Goal: Transaction & Acquisition: Purchase product/service

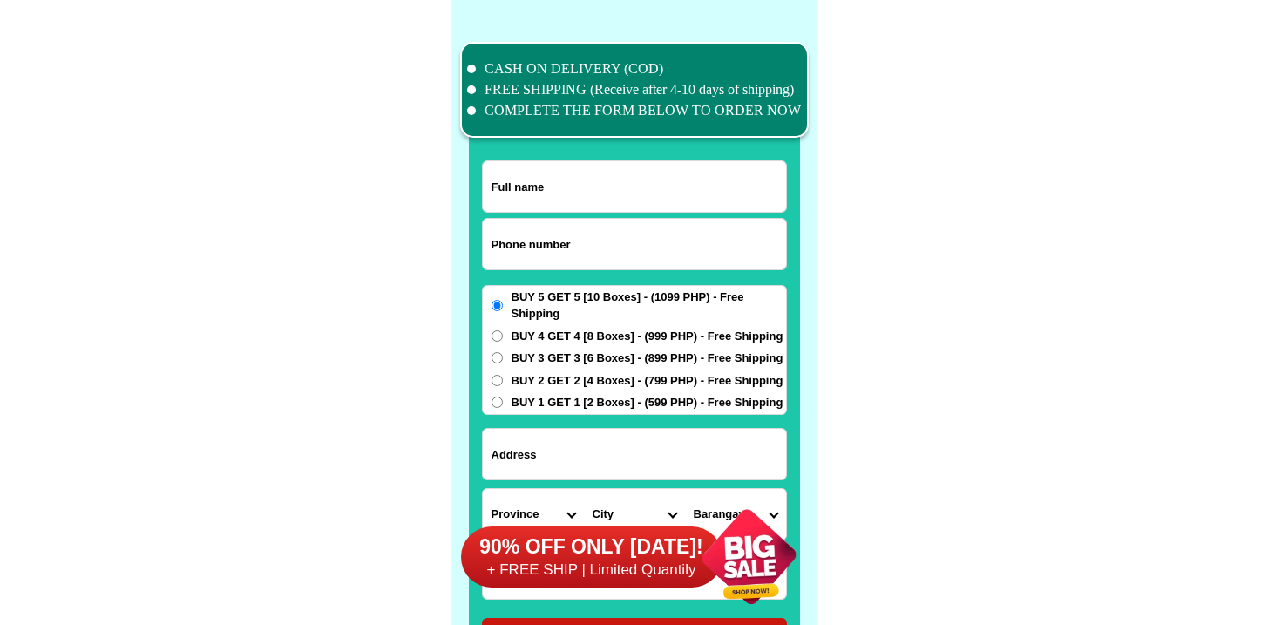
scroll to position [13549, 0]
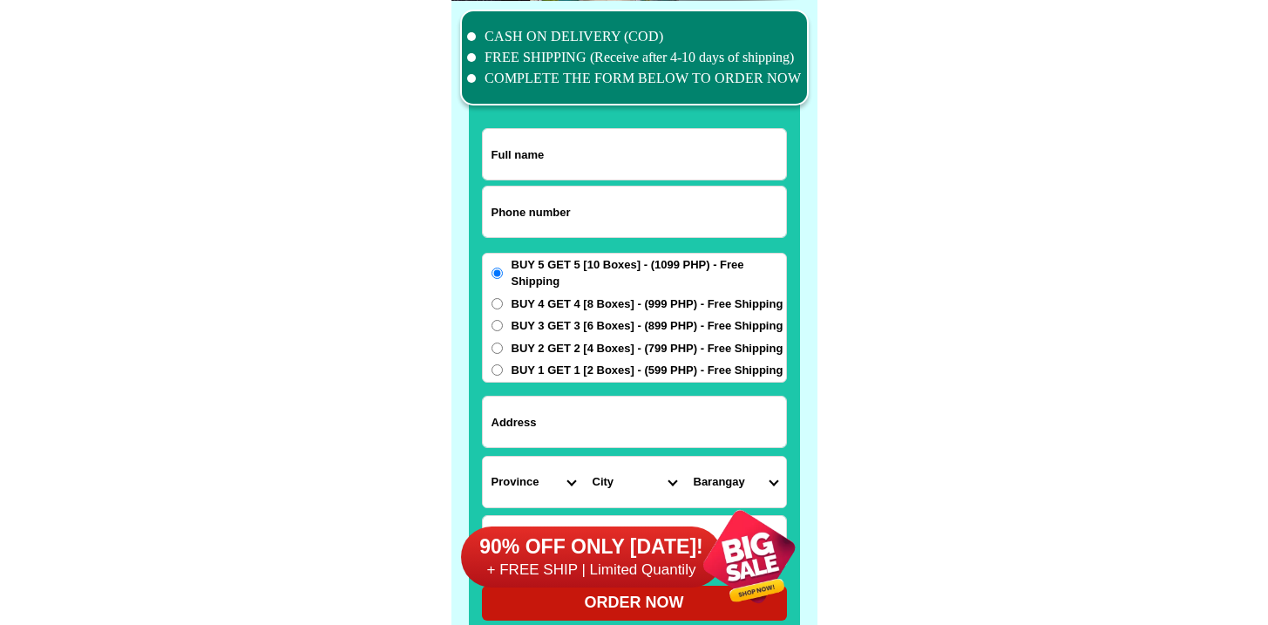
click at [574, 232] on input "Input phone_number" at bounding box center [634, 212] width 303 height 51
paste input "9959103359"
click at [494, 207] on input "9959103359" at bounding box center [634, 212] width 303 height 51
click at [491, 205] on input "9959103359" at bounding box center [634, 212] width 303 height 51
type input "09959103359"
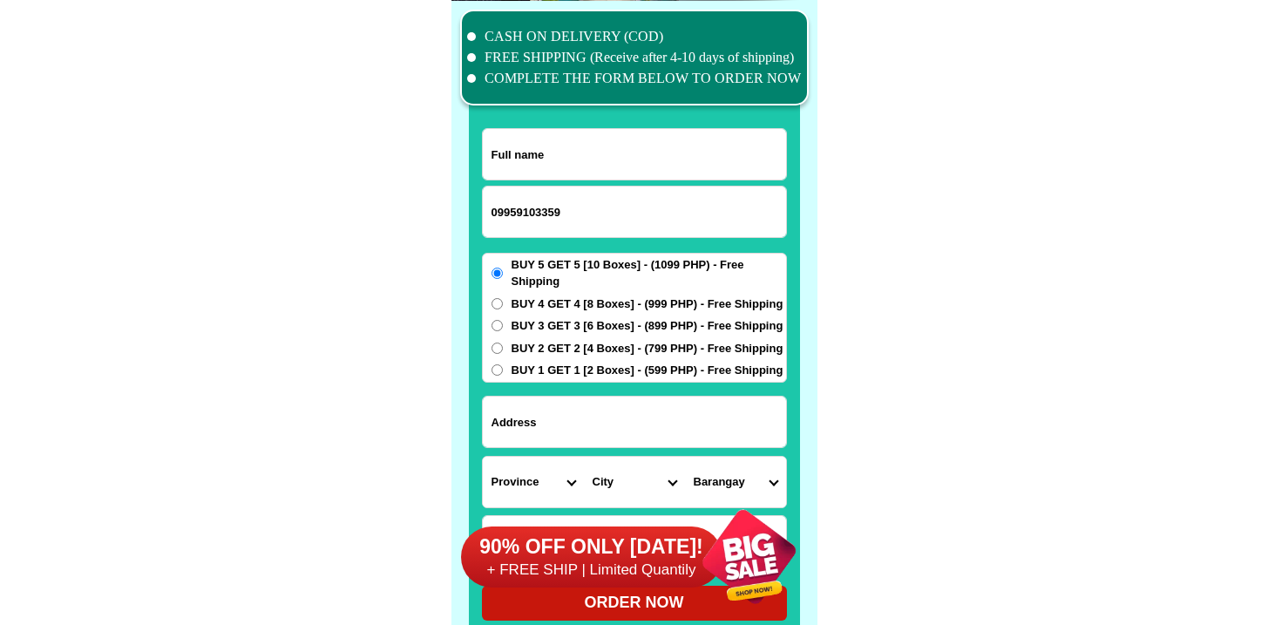
click at [661, 176] on input "Input full_name" at bounding box center [634, 154] width 303 height 51
paste input "Naty Granada"
type input "Naty Granada"
click at [636, 284] on span "BUY 5 GET 5 [10 Boxes] - (1099 PHP) - Free Shipping" at bounding box center [649, 273] width 275 height 34
click at [503, 279] on input "BUY 5 GET 5 [10 Boxes] - (1099 PHP) - Free Shipping" at bounding box center [497, 273] width 11 height 11
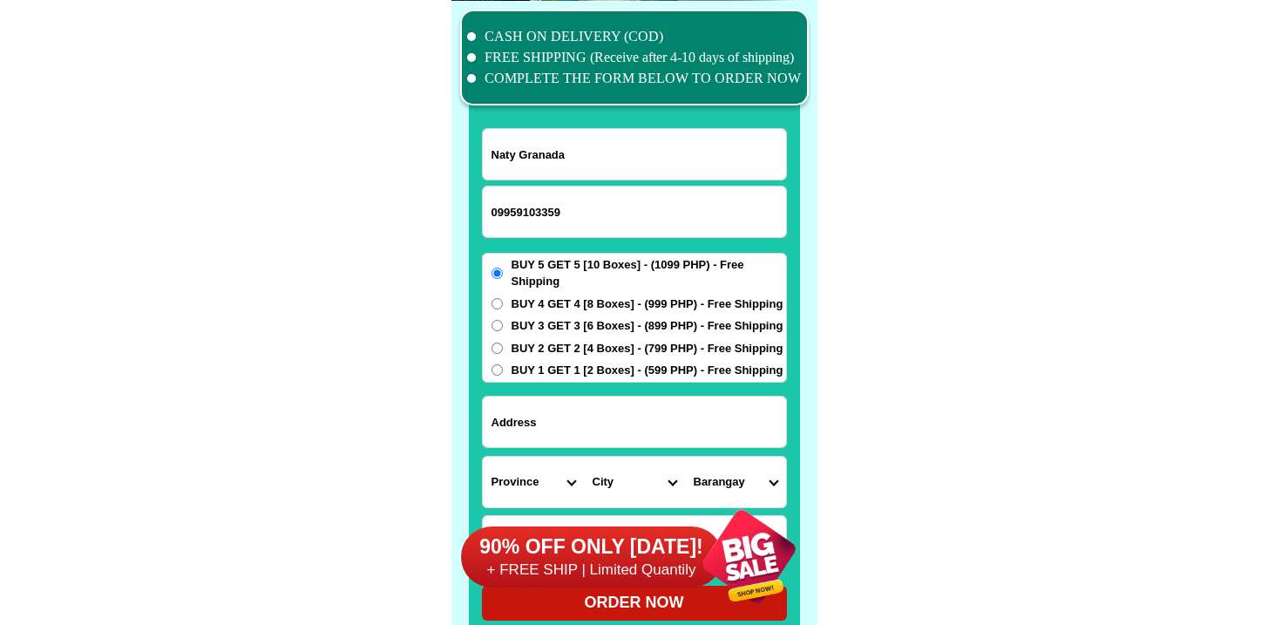
click at [628, 295] on span "BUY 4 GET 4 [8 Boxes] - (999 PHP) - Free Shipping" at bounding box center [648, 303] width 272 height 17
click at [503, 298] on input "BUY 4 GET 4 [8 Boxes] - (999 PHP) - Free Shipping" at bounding box center [497, 303] width 11 height 11
radio input "true"
click at [581, 435] on input "Input address" at bounding box center [634, 422] width 303 height 51
paste input "[STREET_ADDRESS]"
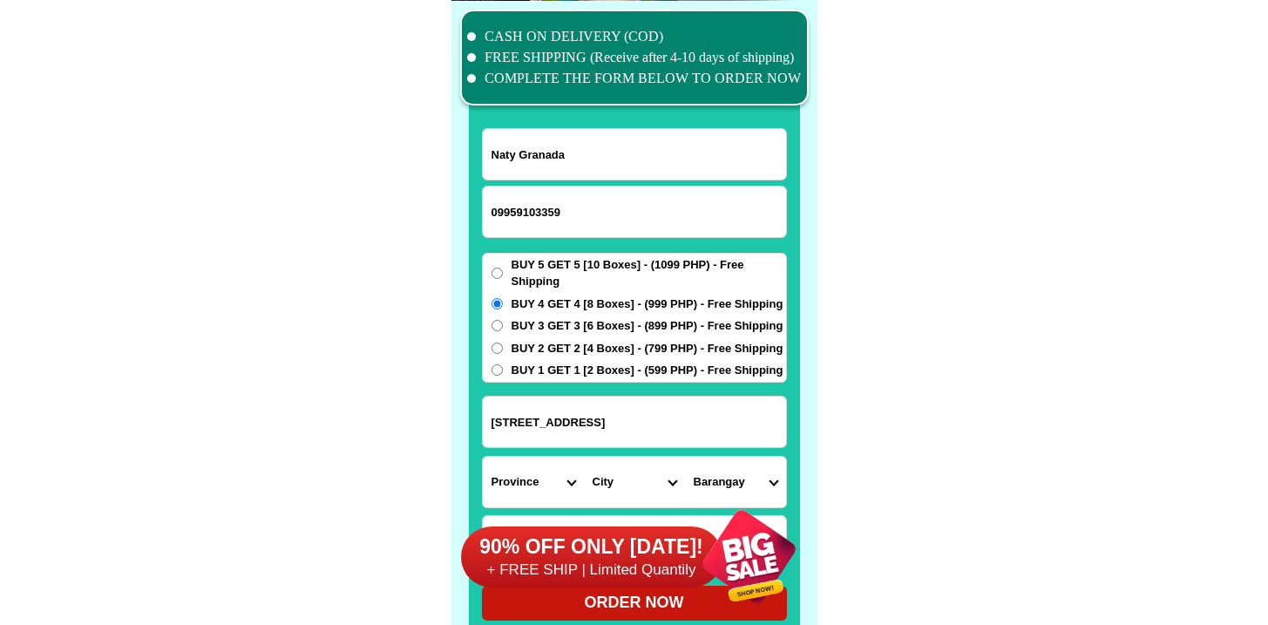
type input "[STREET_ADDRESS]"
click at [517, 465] on select "Province [GEOGRAPHIC_DATA] [GEOGRAPHIC_DATA] [GEOGRAPHIC_DATA] [GEOGRAPHIC_DATA…" at bounding box center [533, 482] width 101 height 51
select select "63_993"
click at [483, 457] on select "Province [GEOGRAPHIC_DATA] [GEOGRAPHIC_DATA] [GEOGRAPHIC_DATA] [GEOGRAPHIC_DATA…" at bounding box center [533, 482] width 101 height 51
click at [617, 478] on select "City Angono Antipolo-city [GEOGRAPHIC_DATA] [GEOGRAPHIC_DATA] [GEOGRAPHIC_DATA]…" at bounding box center [634, 482] width 101 height 51
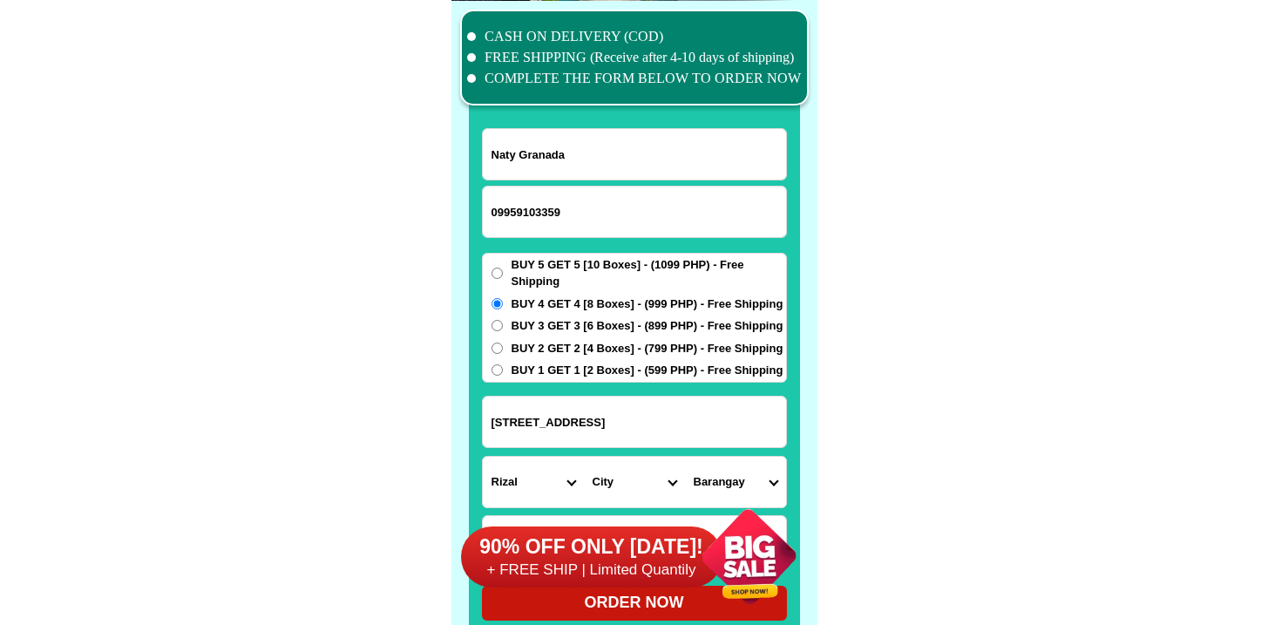
click at [648, 472] on select "City Angono Antipolo-city [GEOGRAPHIC_DATA] [GEOGRAPHIC_DATA] [GEOGRAPHIC_DATA]…" at bounding box center [634, 482] width 101 height 51
click at [584, 457] on select "City Angono Antipolo-city [GEOGRAPHIC_DATA] [GEOGRAPHIC_DATA] [GEOGRAPHIC_DATA]…" at bounding box center [634, 482] width 101 height 51
click at [724, 467] on select "Barangay Bagumbayan Kalayaan Mahabang parang [GEOGRAPHIC_DATA] [GEOGRAPHIC_DATA…" at bounding box center [735, 482] width 101 height 51
drag, startPoint x: 724, startPoint y: 467, endPoint x: 636, endPoint y: 481, distance: 89.1
click at [636, 481] on select "City Angono Antipolo-city [GEOGRAPHIC_DATA] [GEOGRAPHIC_DATA] [GEOGRAPHIC_DATA]…" at bounding box center [634, 482] width 101 height 51
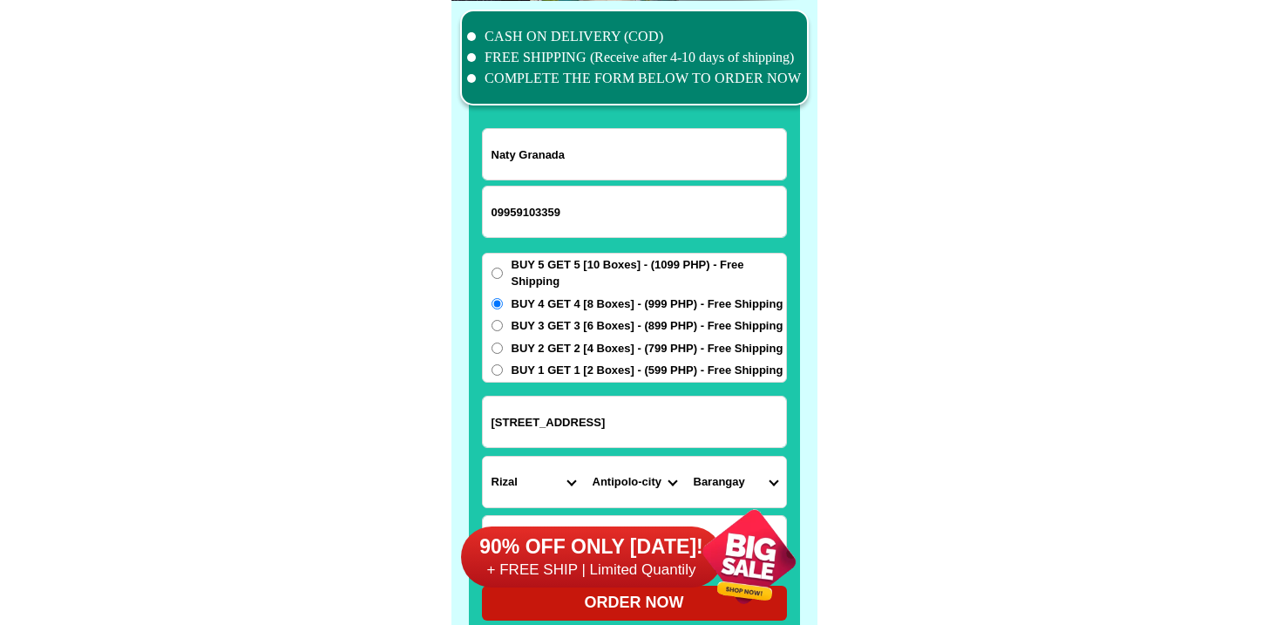
click at [584, 457] on select "City Angono Antipolo-city [GEOGRAPHIC_DATA] [GEOGRAPHIC_DATA] [GEOGRAPHIC_DATA]…" at bounding box center [634, 482] width 101 height 51
click at [725, 478] on select "Barangay Bagumbayan Kalayaan Mahabang parang [GEOGRAPHIC_DATA] [GEOGRAPHIC_DATA…" at bounding box center [735, 482] width 101 height 51
click at [644, 475] on select "City Angono Antipolo-city [GEOGRAPHIC_DATA] [GEOGRAPHIC_DATA] [GEOGRAPHIC_DATA]…" at bounding box center [634, 482] width 101 height 51
click at [584, 457] on select "City Angono Antipolo-city [GEOGRAPHIC_DATA] [GEOGRAPHIC_DATA] [GEOGRAPHIC_DATA]…" at bounding box center [634, 482] width 101 height 51
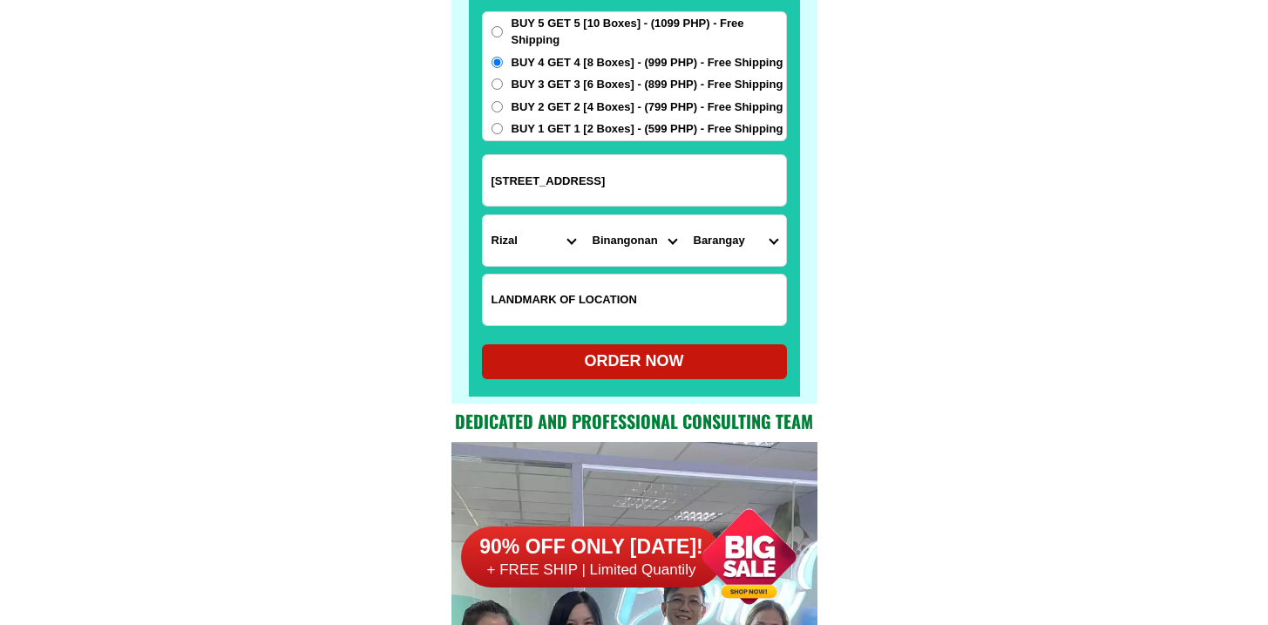
scroll to position [13624, 0]
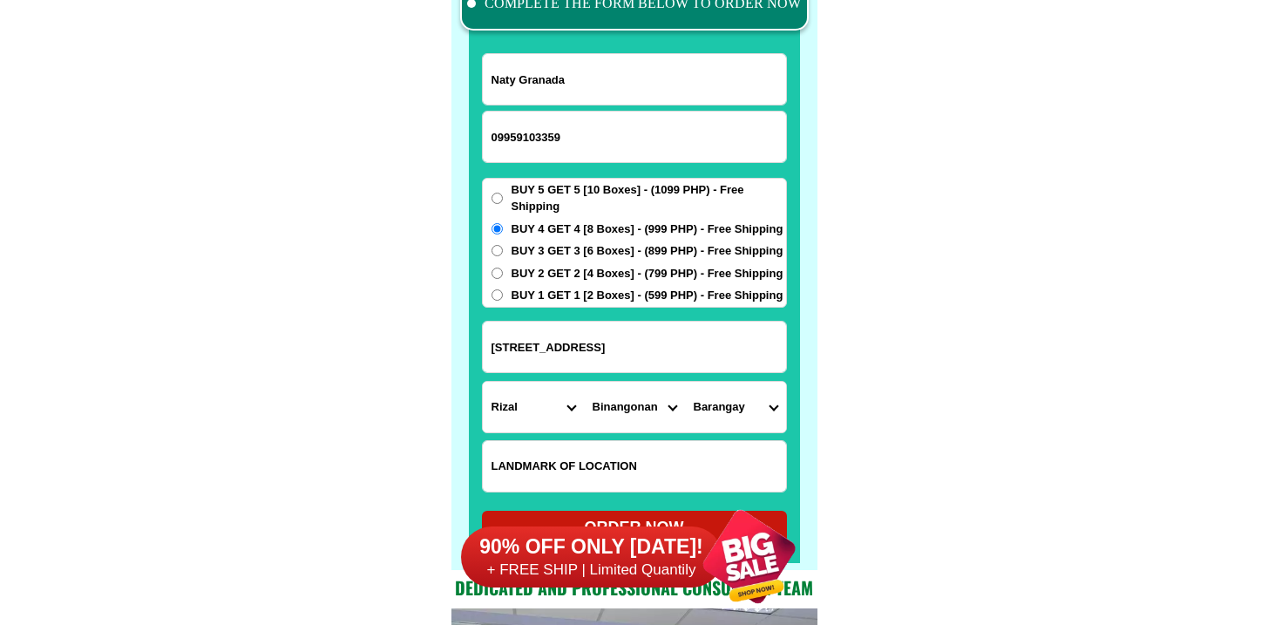
click at [719, 418] on select "Barangay [PERSON_NAME] Bilibiran Binitagan Bombong Buhangin Calumpang Ginoong s…" at bounding box center [735, 407] width 101 height 51
click at [624, 397] on select "City Angono Antipolo-city [GEOGRAPHIC_DATA] [GEOGRAPHIC_DATA] [GEOGRAPHIC_DATA]…" at bounding box center [634, 407] width 101 height 51
click at [584, 382] on select "City Angono Antipolo-city [GEOGRAPHIC_DATA] [GEOGRAPHIC_DATA] [GEOGRAPHIC_DATA]…" at bounding box center [634, 407] width 101 height 51
click at [750, 404] on select "Barangay [PERSON_NAME] Bilibiran Binitagan Bombong Buhangin Calumpang Ginoong s…" at bounding box center [735, 407] width 101 height 51
click at [609, 404] on select "City Angono Antipolo-city [GEOGRAPHIC_DATA] [GEOGRAPHIC_DATA] [GEOGRAPHIC_DATA]…" at bounding box center [634, 407] width 101 height 51
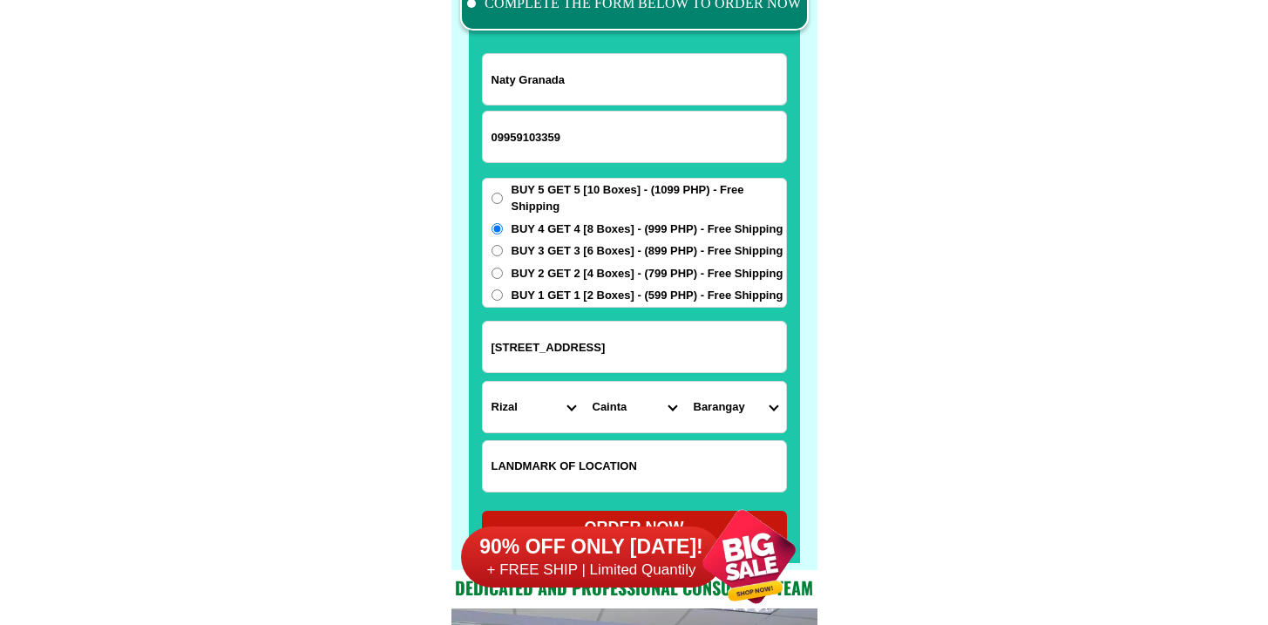
click at [584, 382] on select "City Angono Antipolo-city [GEOGRAPHIC_DATA] [GEOGRAPHIC_DATA] [GEOGRAPHIC_DATA]…" at bounding box center [634, 407] width 101 height 51
click at [709, 405] on select "[GEOGRAPHIC_DATA][PERSON_NAME] (pob.) [GEOGRAPHIC_DATA][PERSON_NAME] [GEOGRAPHI…" at bounding box center [735, 407] width 101 height 51
click at [620, 408] on select "City Angono Antipolo-city [GEOGRAPHIC_DATA] [GEOGRAPHIC_DATA] [GEOGRAPHIC_DATA]…" at bounding box center [634, 407] width 101 height 51
select select "63_9939798"
click at [584, 382] on select "City Angono Antipolo-city [GEOGRAPHIC_DATA] [GEOGRAPHIC_DATA] [GEOGRAPHIC_DATA]…" at bounding box center [634, 407] width 101 height 51
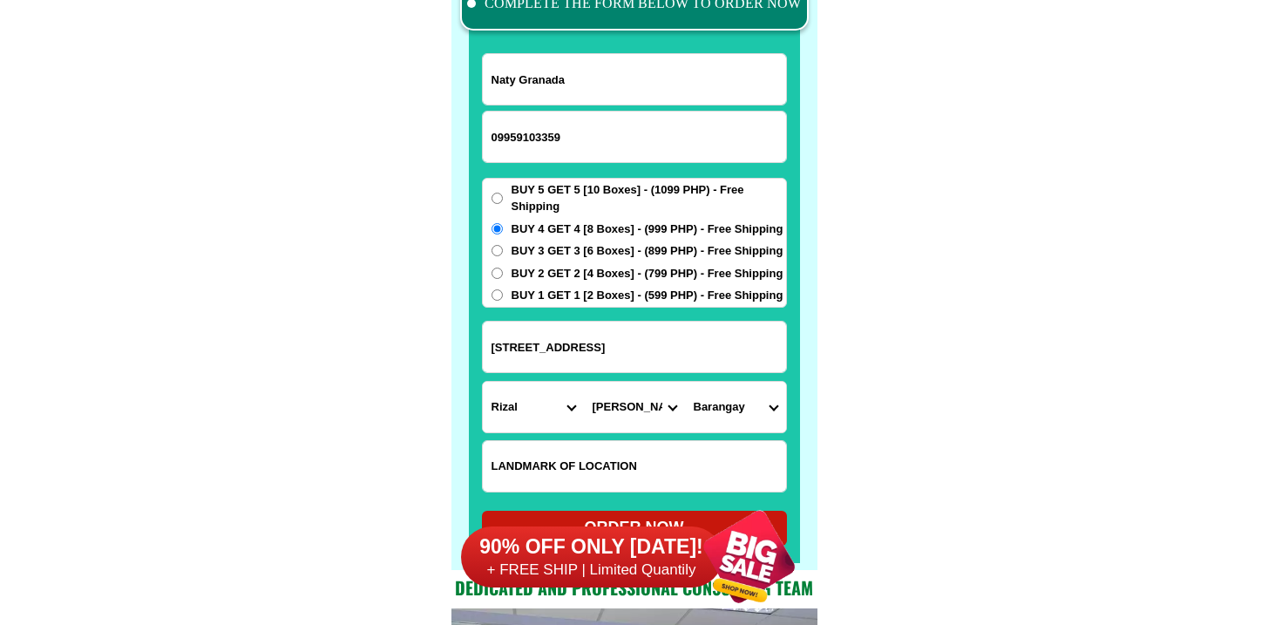
click at [709, 411] on select "Barangay Balibago Boor Calahan Dalig Del remedio (pob.) [DEMOGRAPHIC_DATA] (pob…" at bounding box center [735, 407] width 101 height 51
click at [635, 366] on input "[STREET_ADDRESS]" at bounding box center [634, 347] width 303 height 51
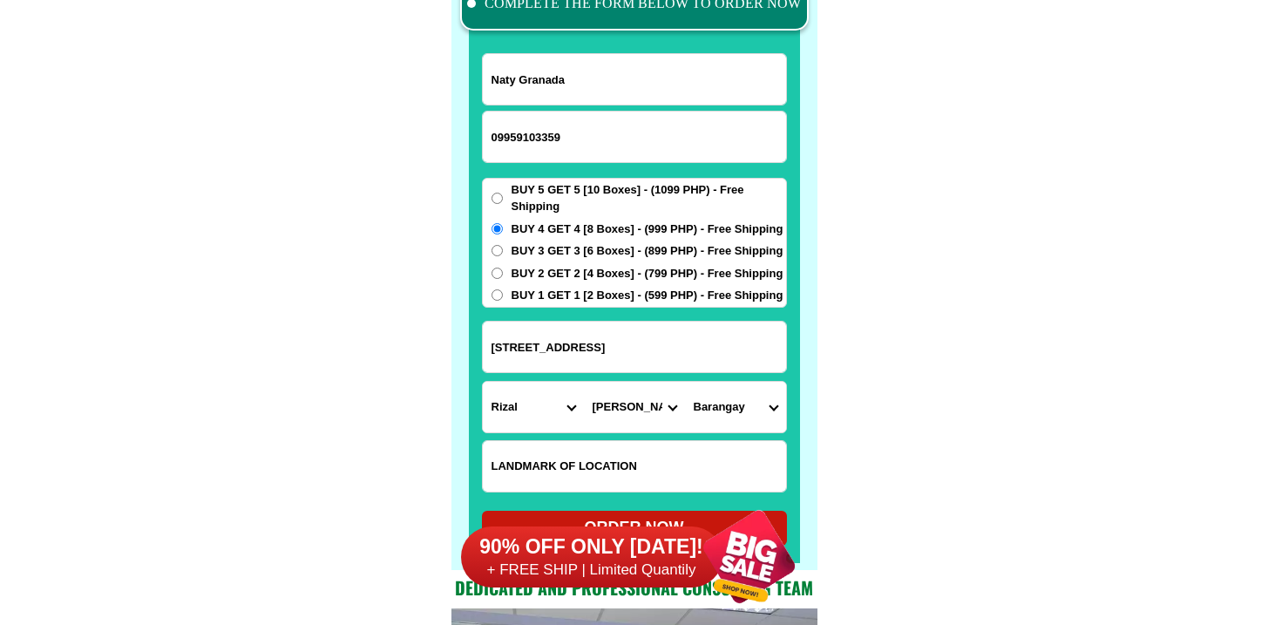
click at [496, 409] on select "Province [GEOGRAPHIC_DATA] [GEOGRAPHIC_DATA] [GEOGRAPHIC_DATA] [GEOGRAPHIC_DATA…" at bounding box center [533, 407] width 101 height 51
select select "63_219"
click at [483, 382] on select "Province [GEOGRAPHIC_DATA] [GEOGRAPHIC_DATA] [GEOGRAPHIC_DATA] [GEOGRAPHIC_DATA…" at bounding box center [533, 407] width 101 height 51
click at [645, 398] on select "City [GEOGRAPHIC_DATA] [GEOGRAPHIC_DATA] [GEOGRAPHIC_DATA] [GEOGRAPHIC_DATA]-ci…" at bounding box center [634, 407] width 101 height 51
select select "63_2196502"
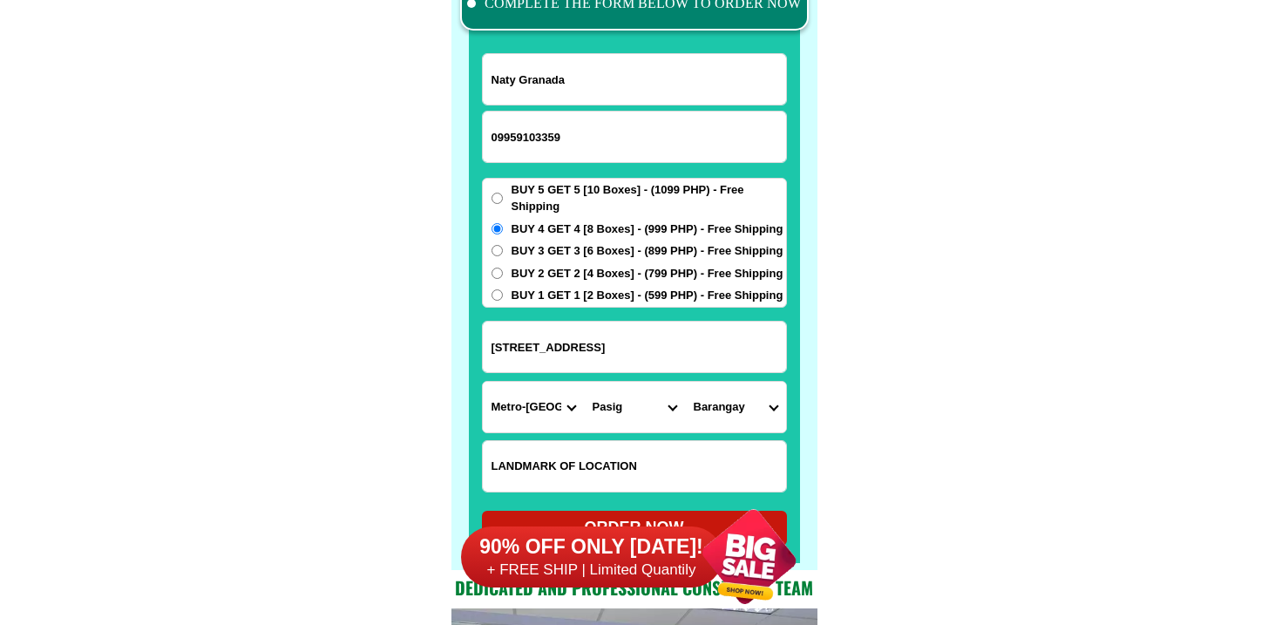
click at [584, 382] on select "City [GEOGRAPHIC_DATA] [GEOGRAPHIC_DATA] [GEOGRAPHIC_DATA] [GEOGRAPHIC_DATA]-ci…" at bounding box center [634, 407] width 101 height 51
click at [732, 396] on select "Barangay" at bounding box center [735, 407] width 101 height 51
select select "63_21965026708"
click at [685, 382] on select "Barangay Bagong ilog Bagong katipunan [GEOGRAPHIC_DATA] [GEOGRAPHIC_DATA] [GEOG…" at bounding box center [735, 407] width 101 height 51
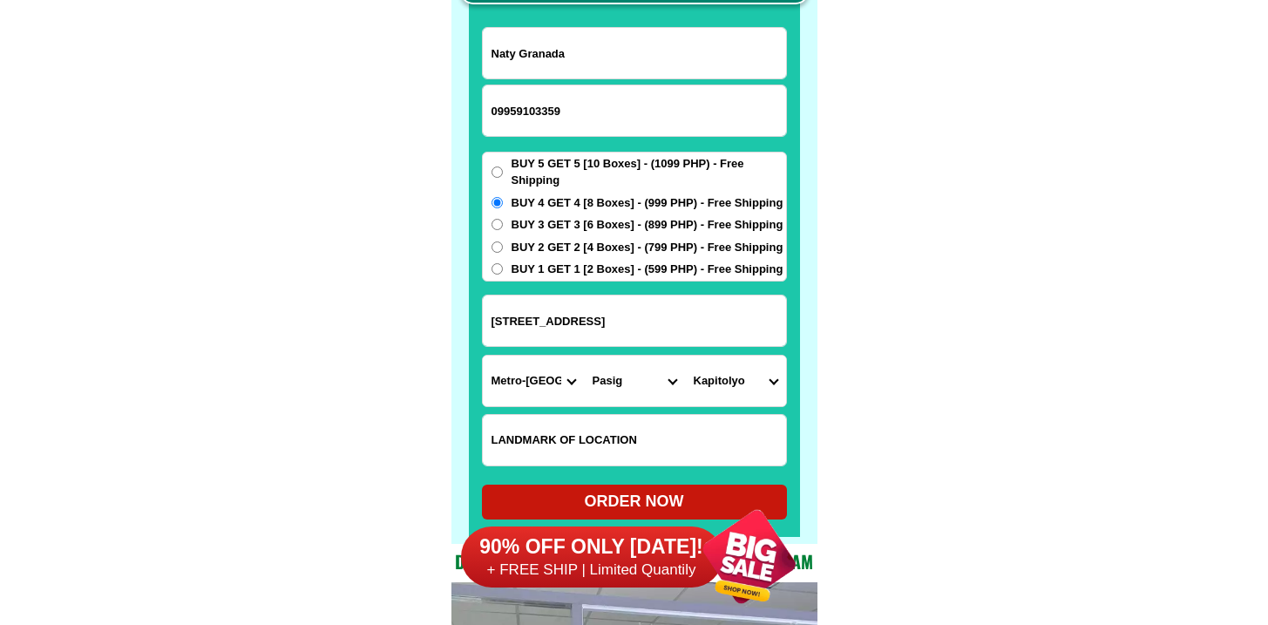
scroll to position [13690, 0]
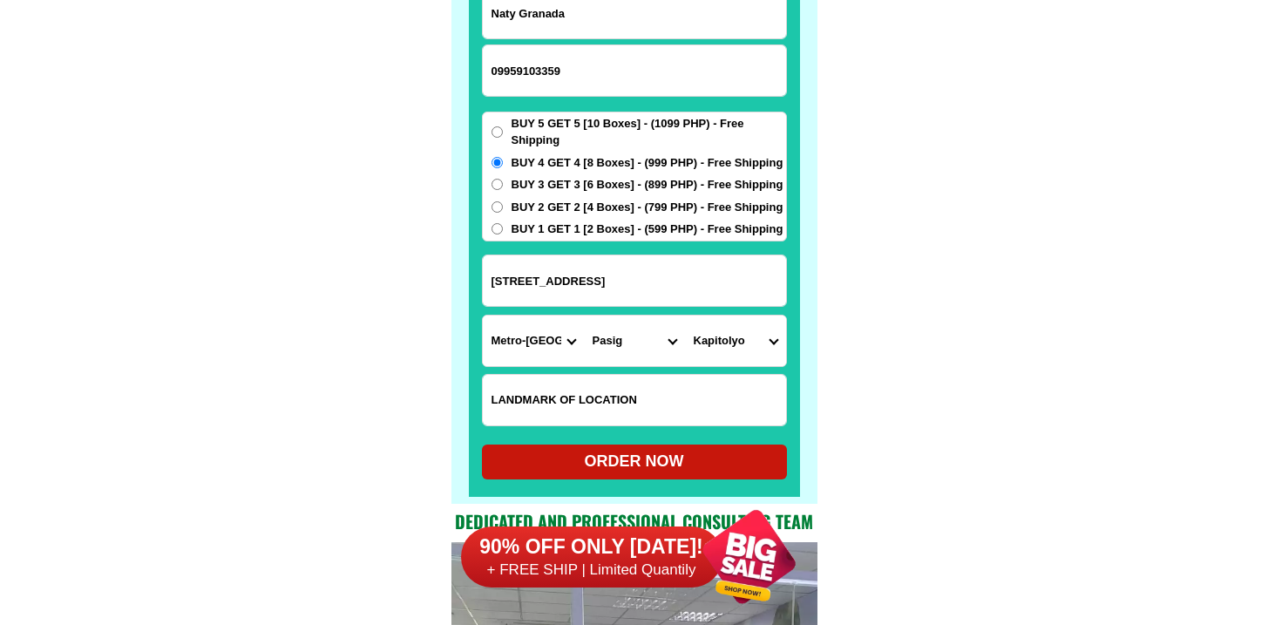
click at [639, 456] on div "ORDER NOW" at bounding box center [634, 462] width 305 height 24
type input "[STREET_ADDRESS]"
radio input "true"
